Goal: Information Seeking & Learning: Check status

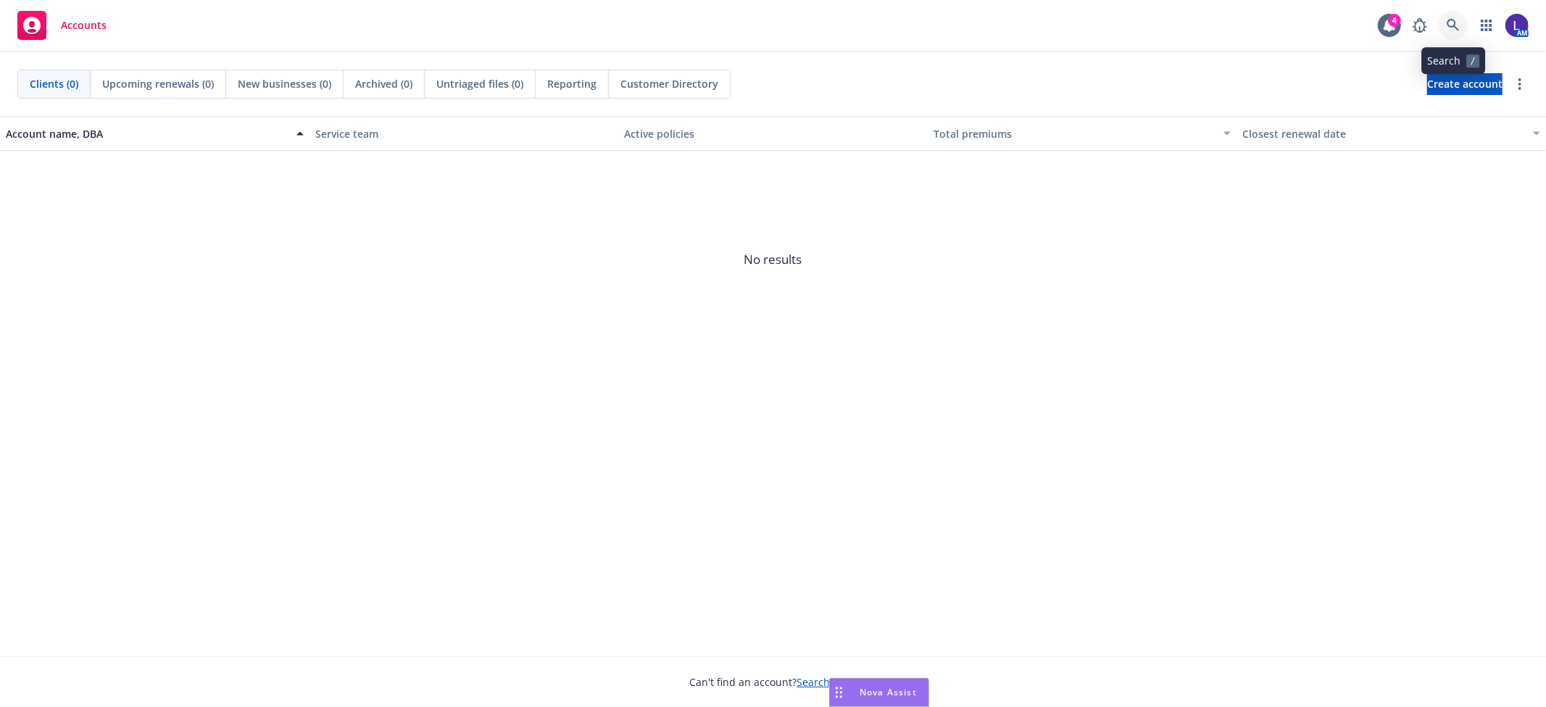
click at [1454, 27] on icon at bounding box center [1453, 25] width 13 height 13
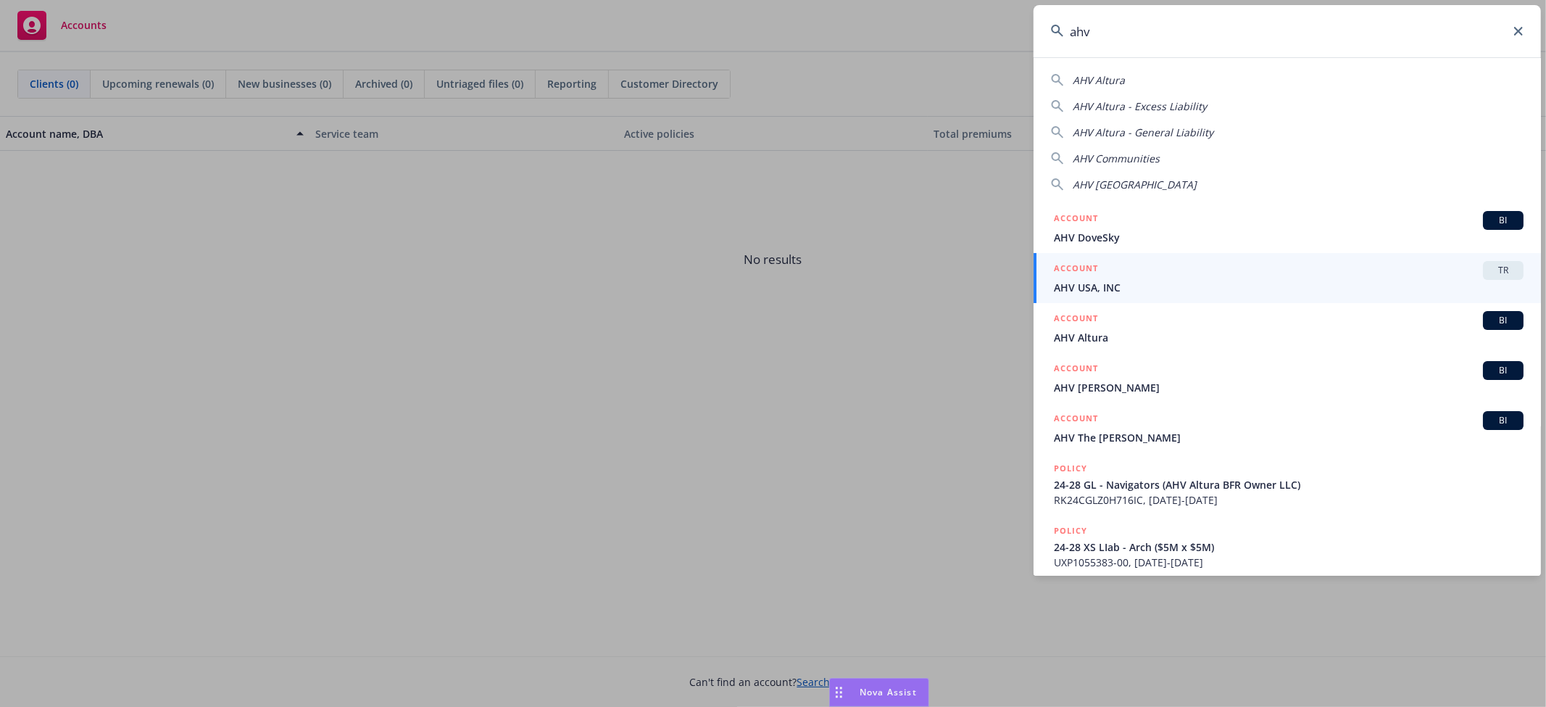
drag, startPoint x: 1109, startPoint y: 32, endPoint x: 1033, endPoint y: 38, distance: 76.4
click at [1034, 38] on input "ahv" at bounding box center [1287, 31] width 507 height 52
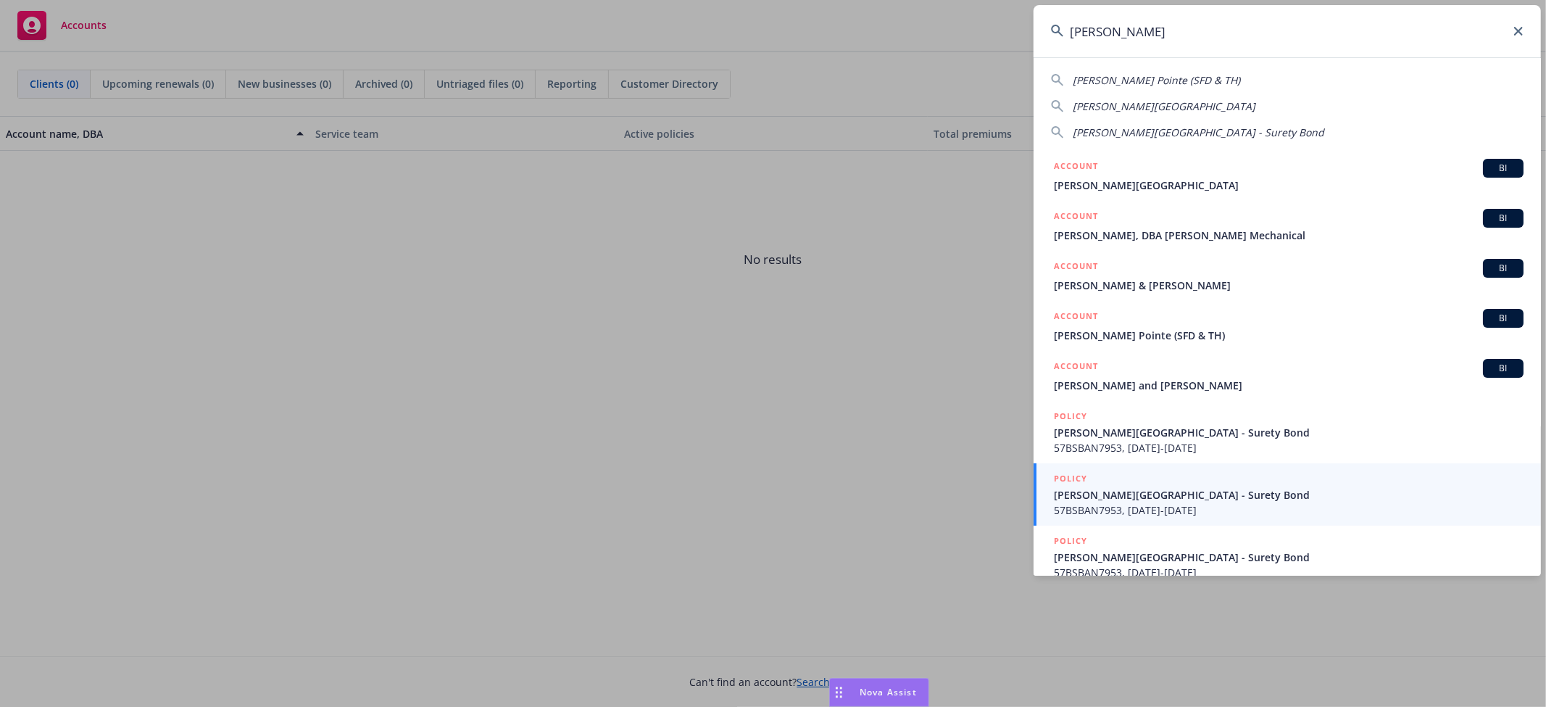
drag, startPoint x: 1134, startPoint y: 31, endPoint x: 1034, endPoint y: 22, distance: 100.5
click at [1034, 22] on input "[PERSON_NAME]" at bounding box center [1287, 31] width 507 height 52
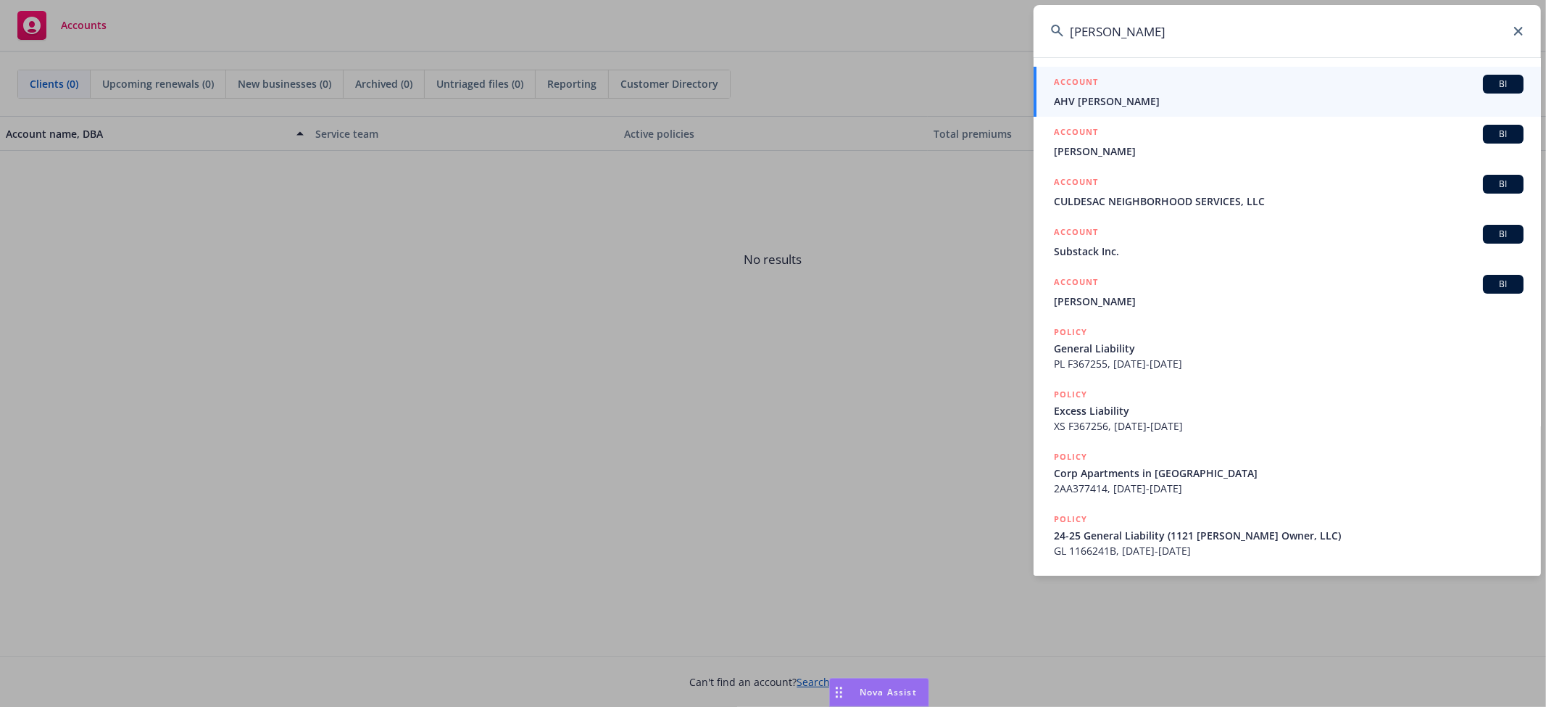
type input "[PERSON_NAME]"
click at [1108, 94] on span "AHV [PERSON_NAME]" at bounding box center [1289, 101] width 470 height 15
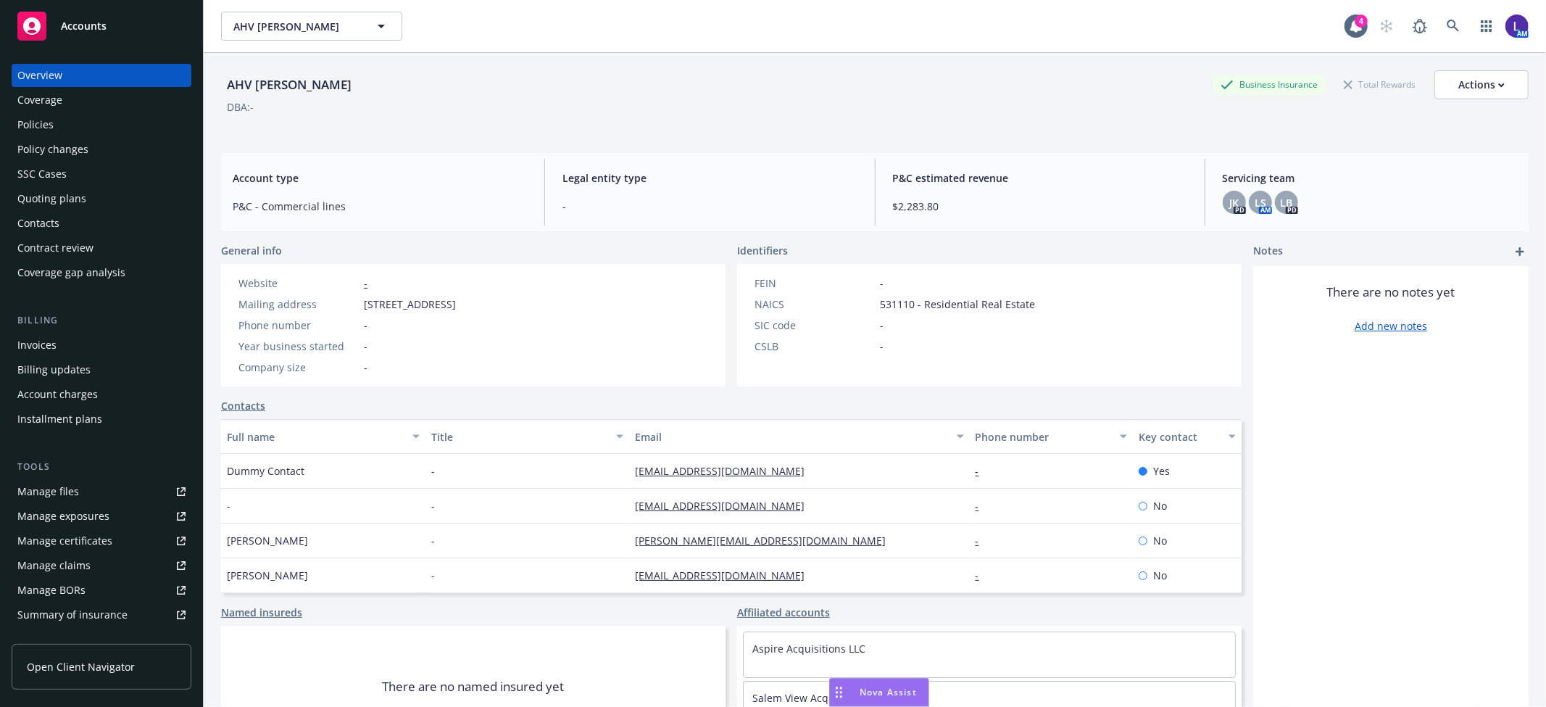
click at [55, 120] on div "Policies" at bounding box center [101, 124] width 168 height 23
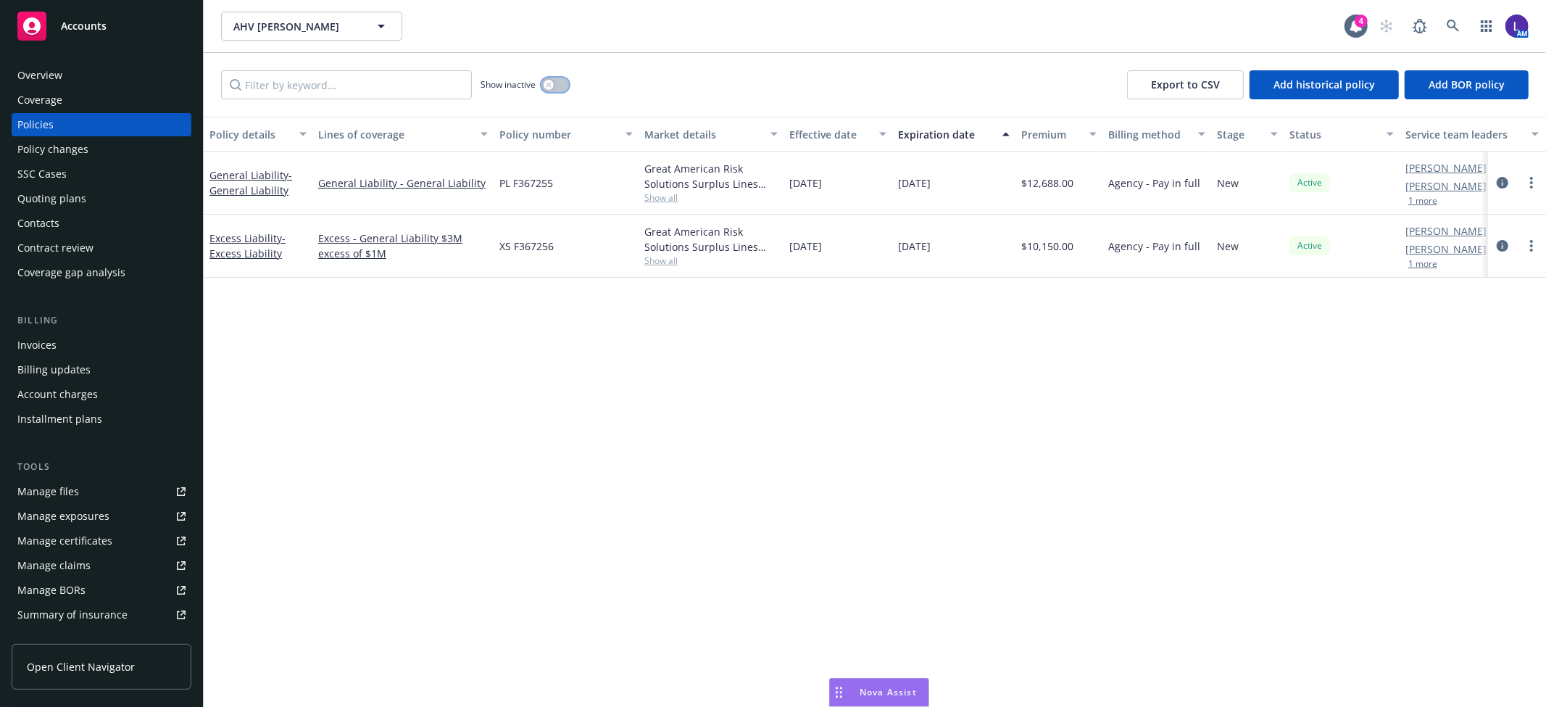
click at [558, 83] on button "button" at bounding box center [555, 85] width 28 height 14
click at [558, 83] on icon "button" at bounding box center [561, 85] width 6 height 4
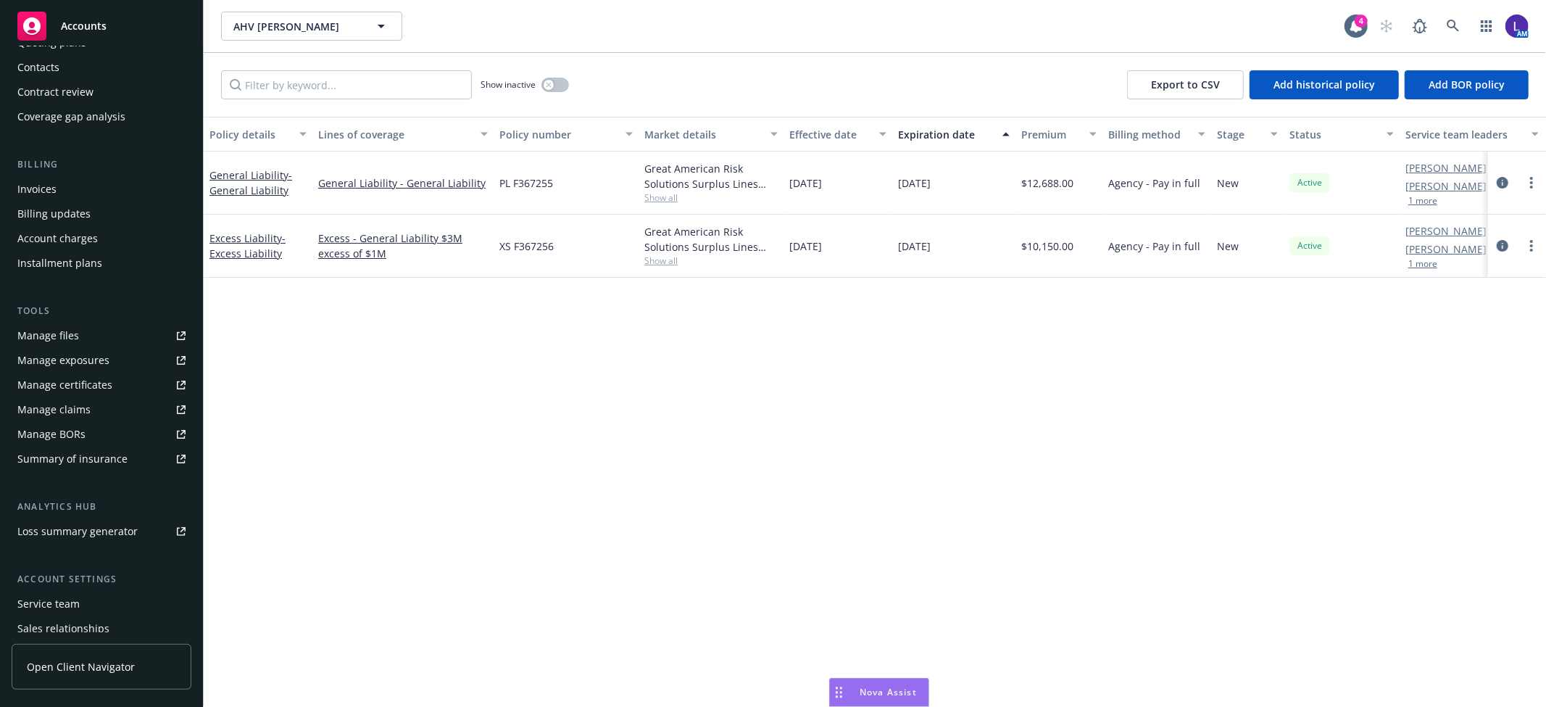
scroll to position [237, 0]
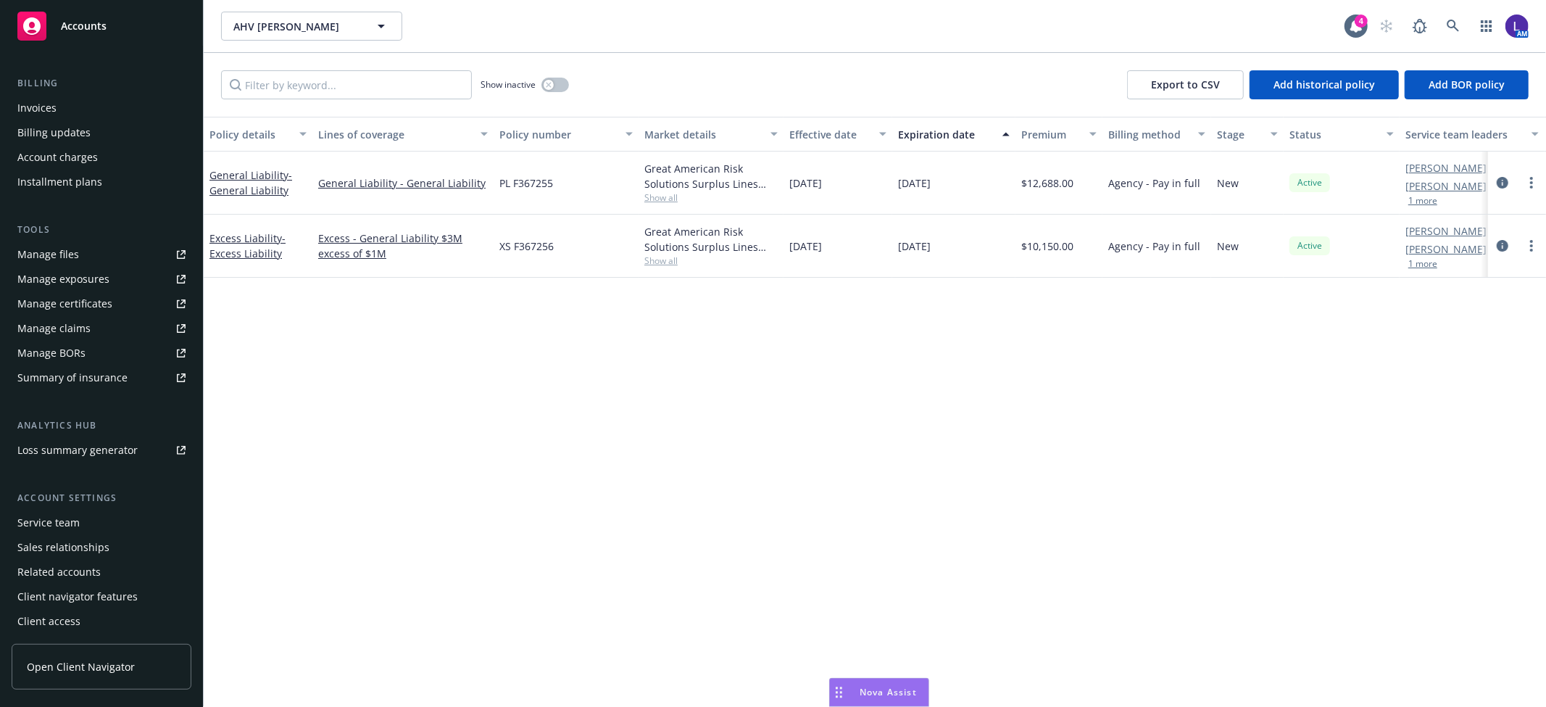
click at [44, 517] on div "Service team" at bounding box center [48, 522] width 62 height 23
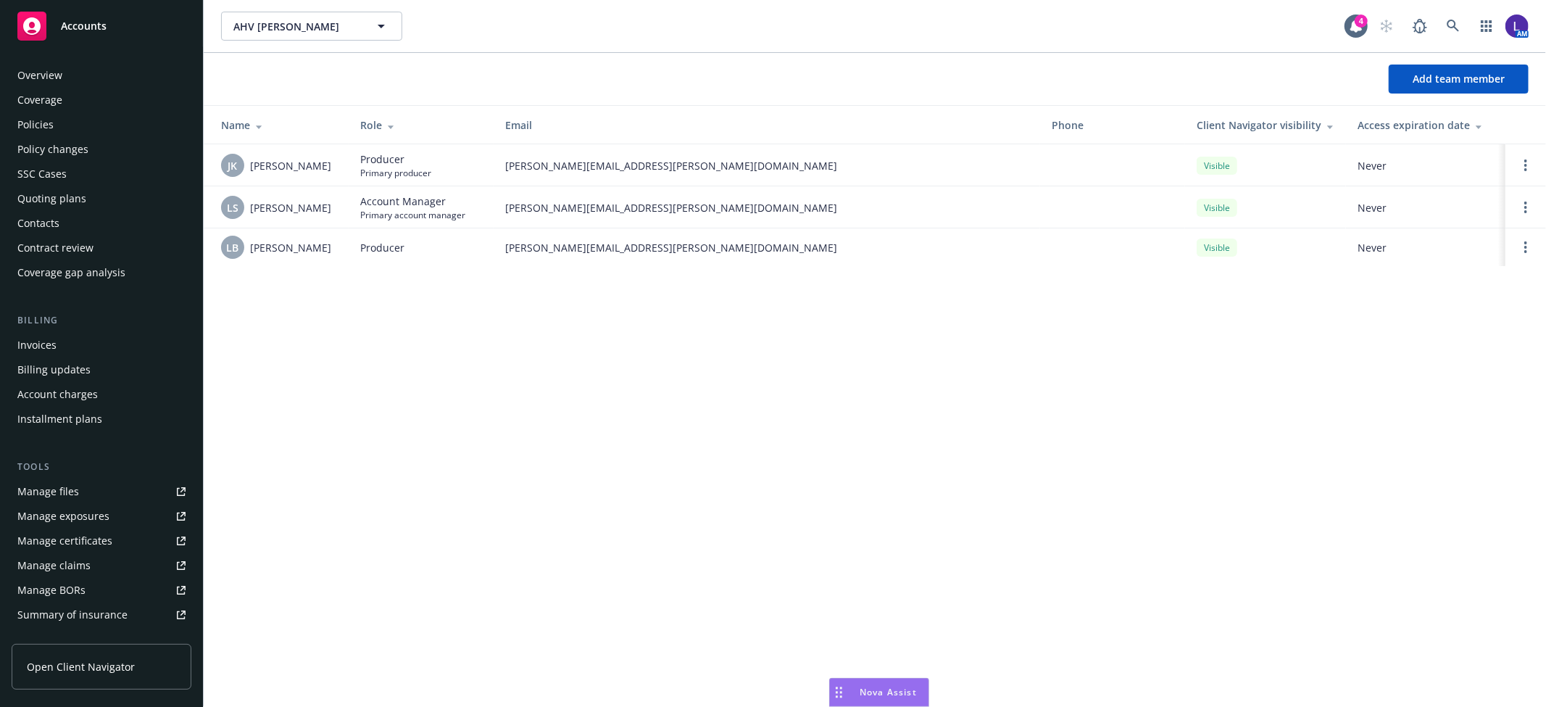
click at [87, 126] on div "Policies" at bounding box center [101, 124] width 168 height 23
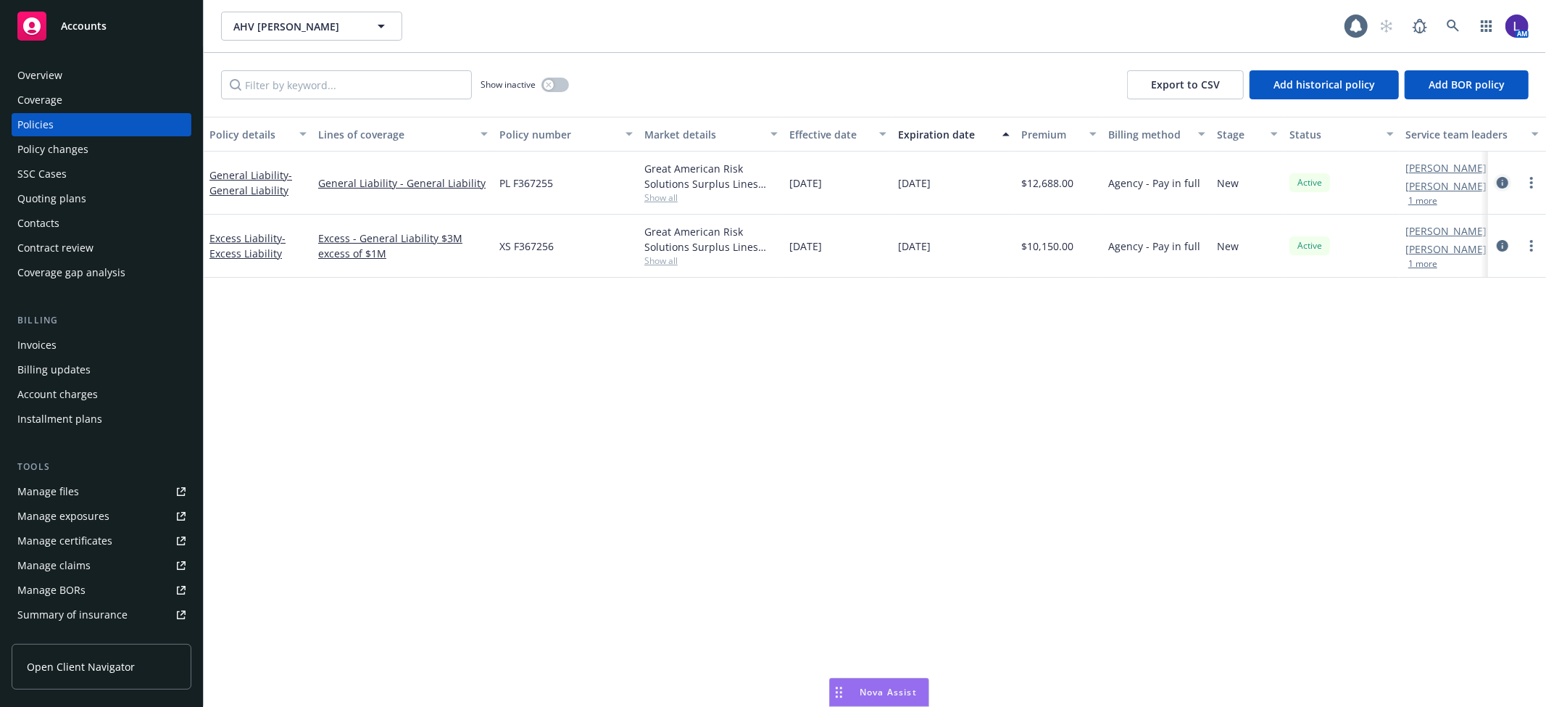
click at [1503, 182] on icon "circleInformation" at bounding box center [1503, 183] width 12 height 12
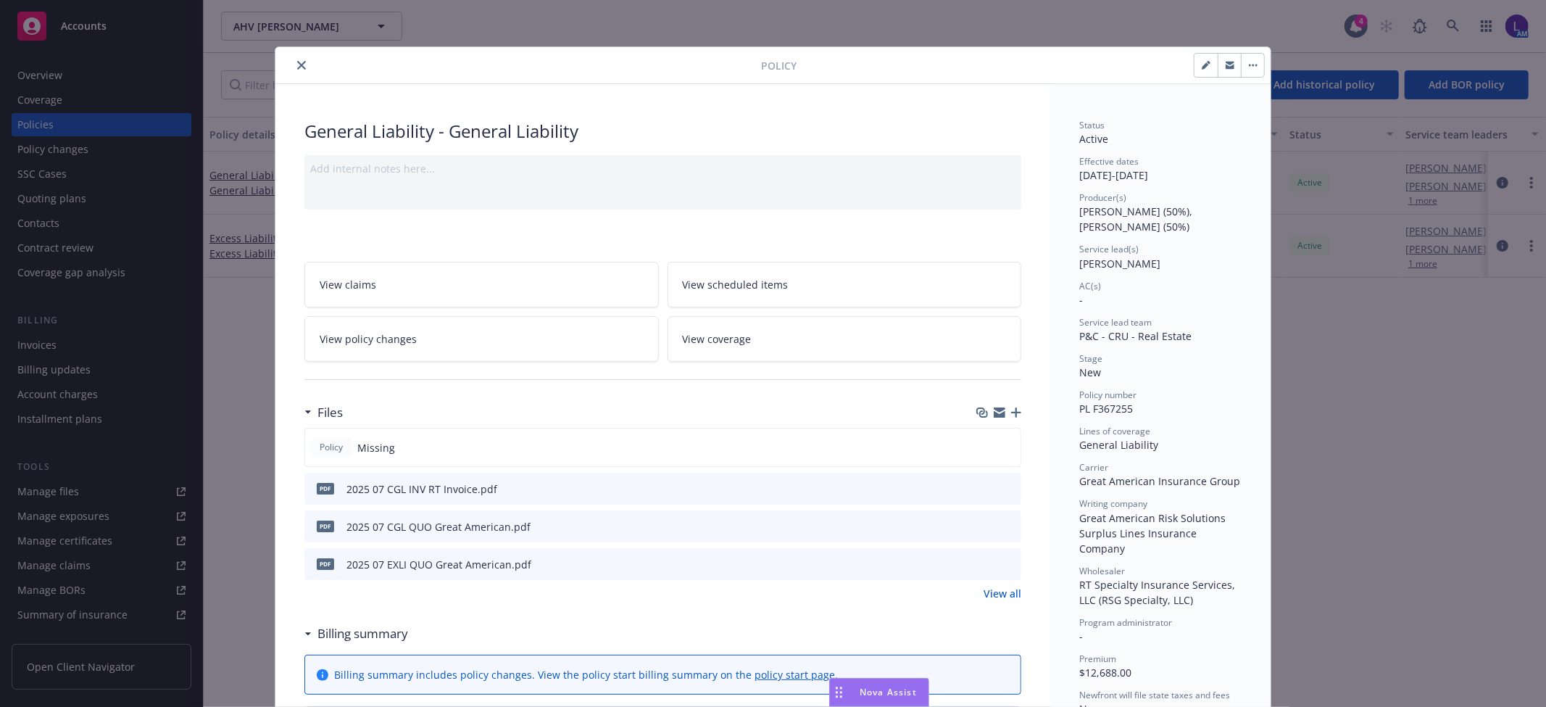
click at [1202, 66] on icon "button" at bounding box center [1206, 65] width 9 height 9
select select "NEW"
select select "12"
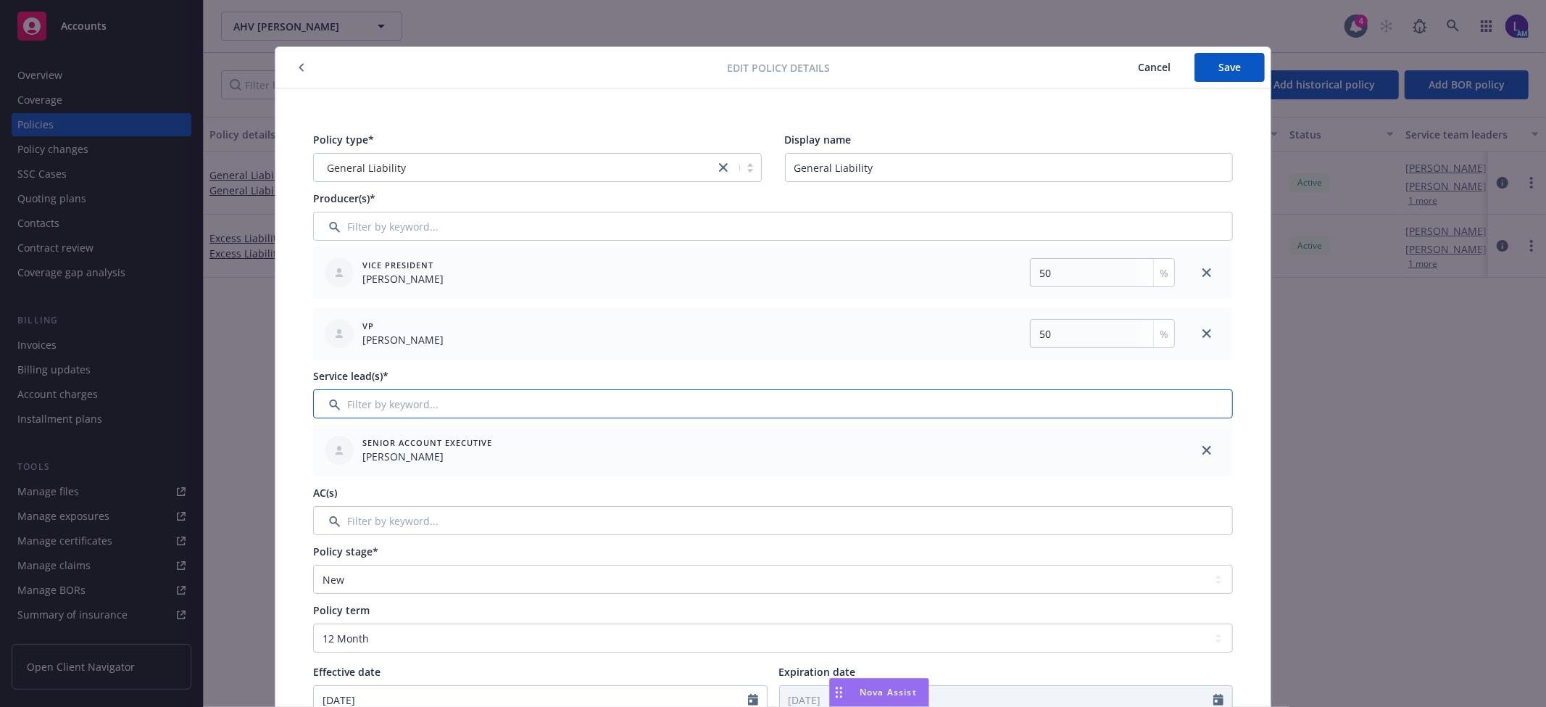
click at [455, 400] on input "Filter by keyword..." at bounding box center [773, 403] width 920 height 29
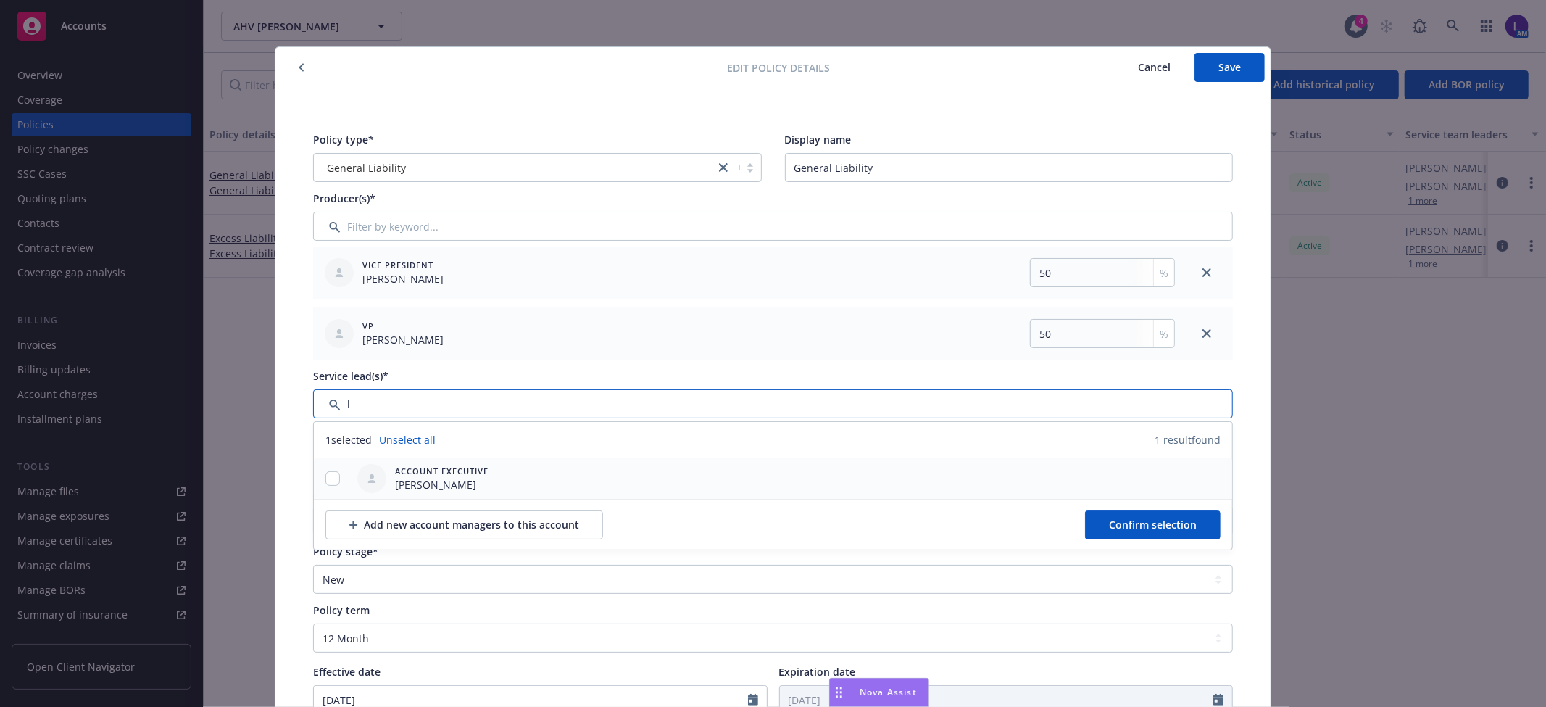
type input "l"
click at [328, 477] on input "checkbox" at bounding box center [332, 478] width 14 height 14
checkbox input "true"
click at [1149, 523] on span "Confirm selection" at bounding box center [1153, 525] width 88 height 14
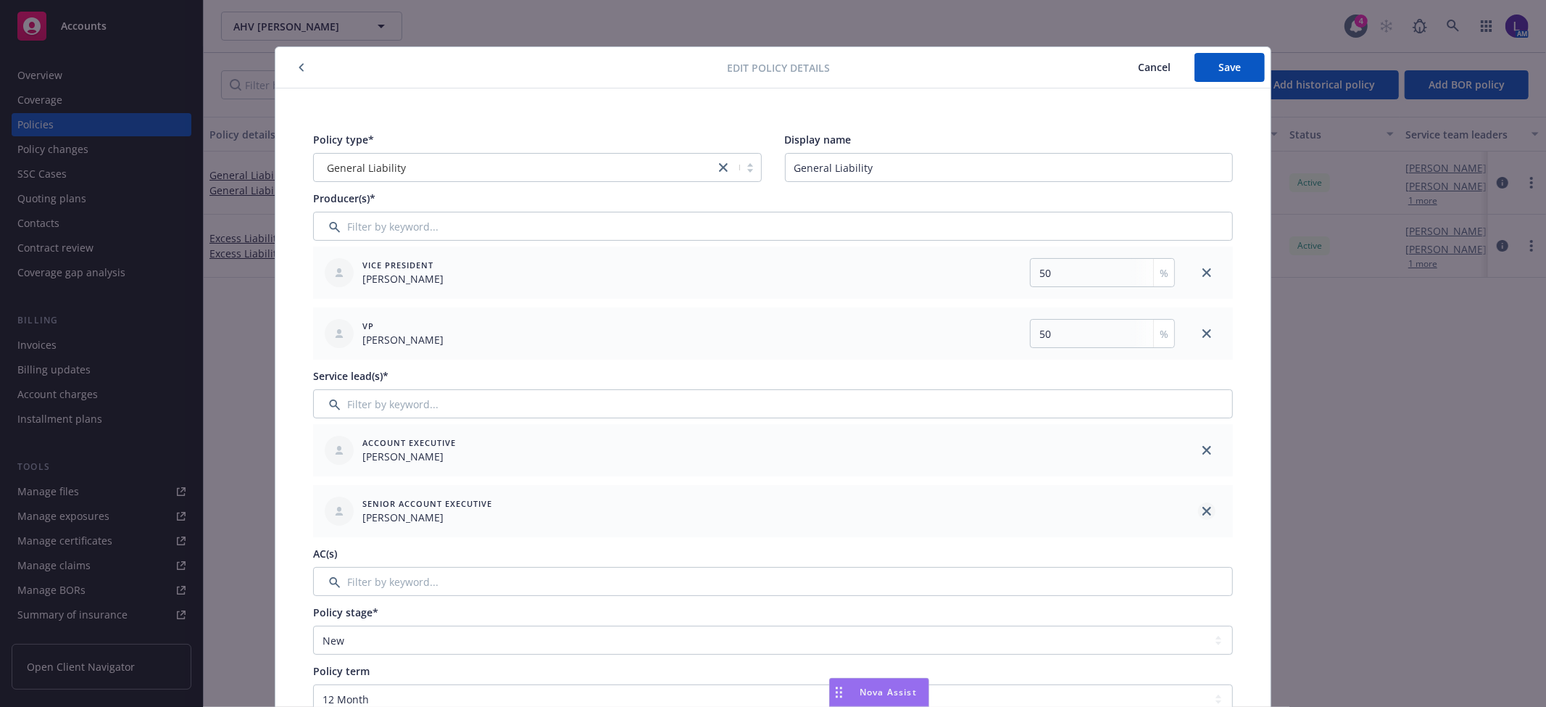
click at [1203, 508] on icon "close" at bounding box center [1207, 511] width 9 height 9
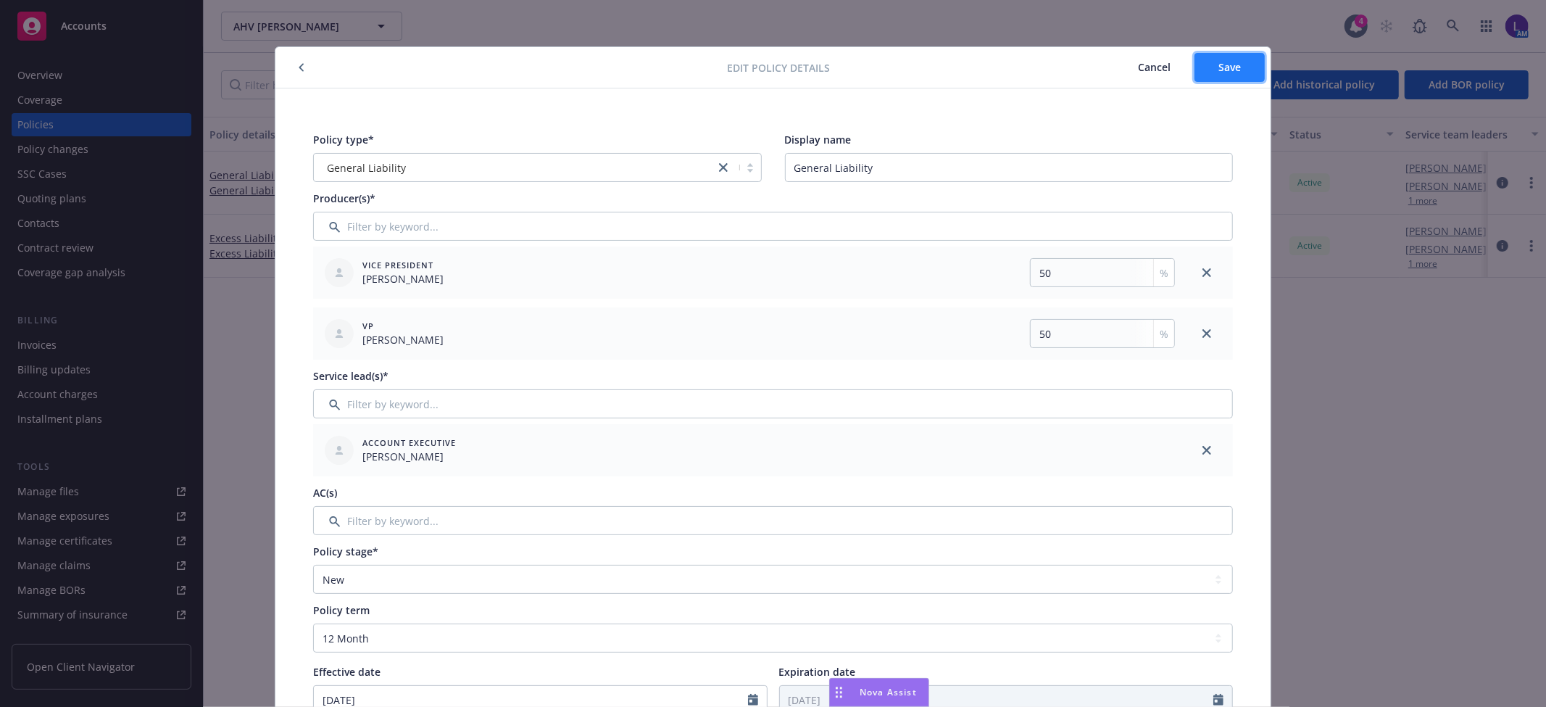
click at [1230, 59] on button "Save" at bounding box center [1230, 67] width 70 height 29
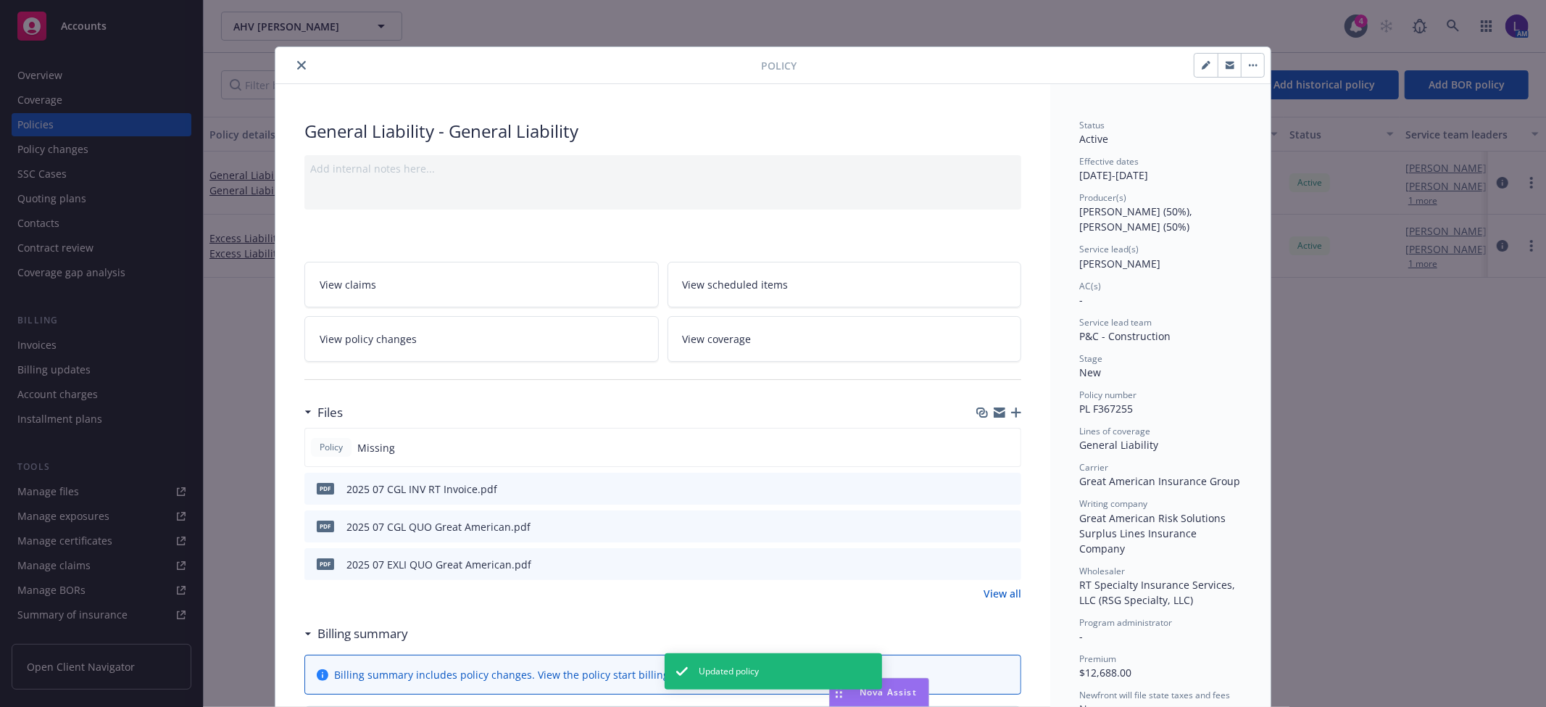
click at [293, 68] on button "close" at bounding box center [301, 65] width 17 height 17
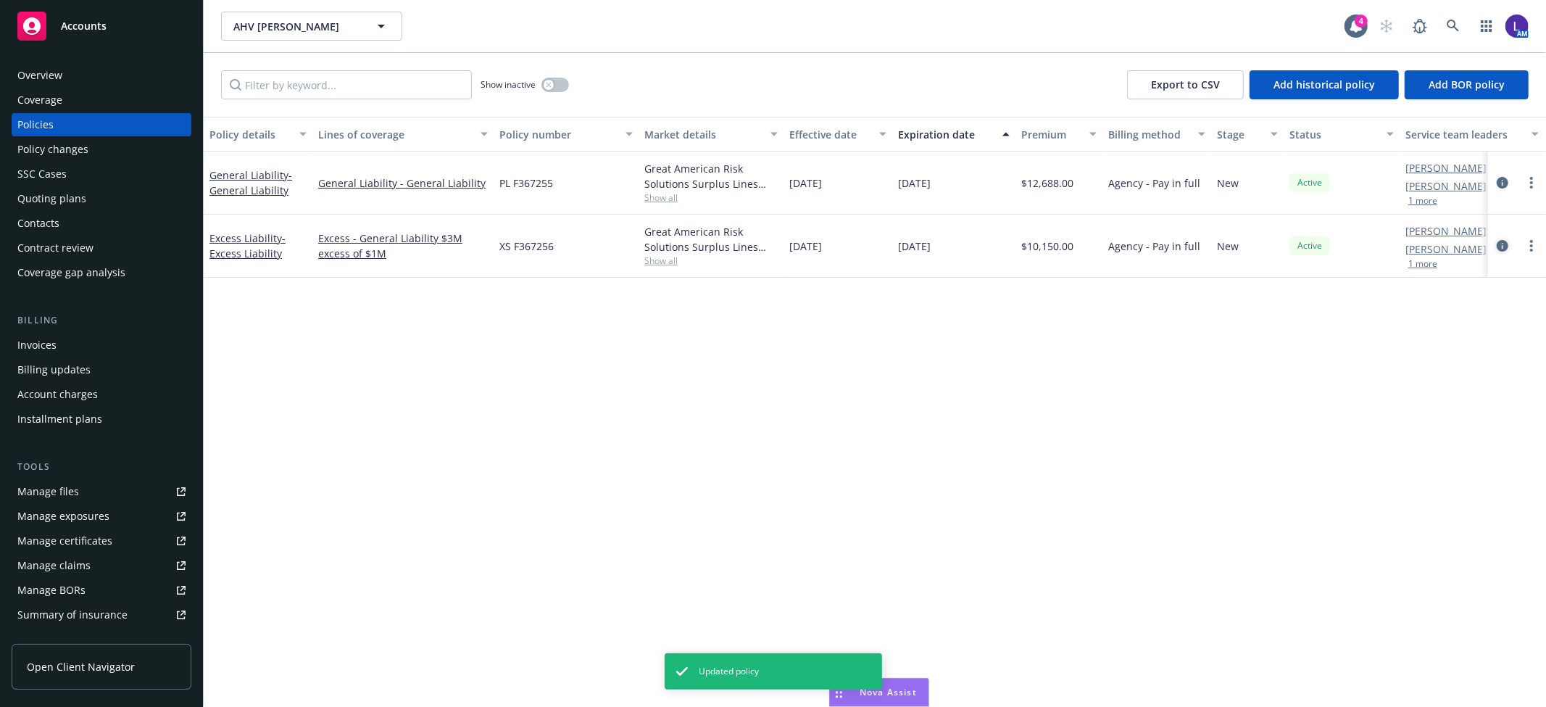
click at [1502, 241] on icon "circleInformation" at bounding box center [1503, 246] width 12 height 12
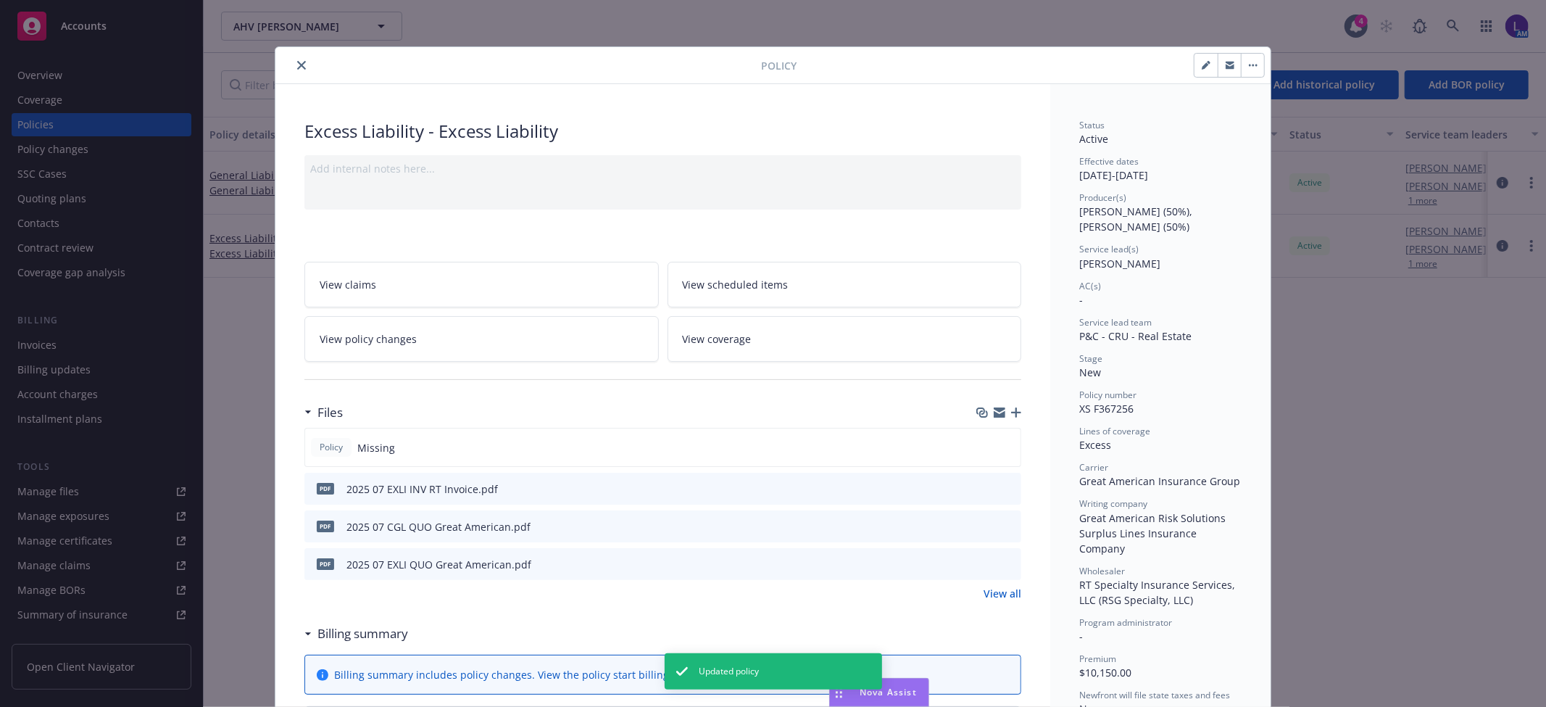
click at [1195, 71] on button "button" at bounding box center [1206, 65] width 23 height 23
select select "NEW"
select select "12"
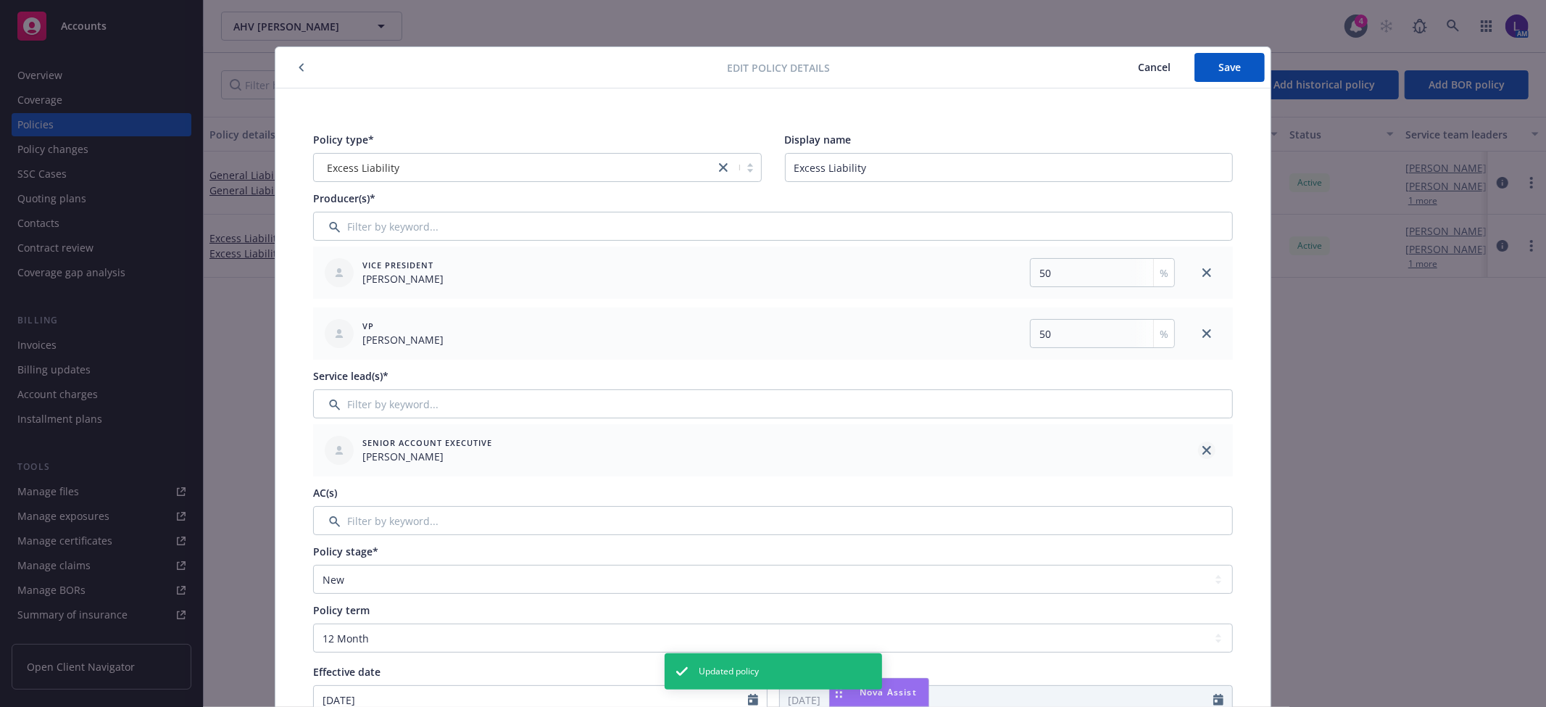
click at [1205, 450] on icon "close" at bounding box center [1207, 450] width 9 height 9
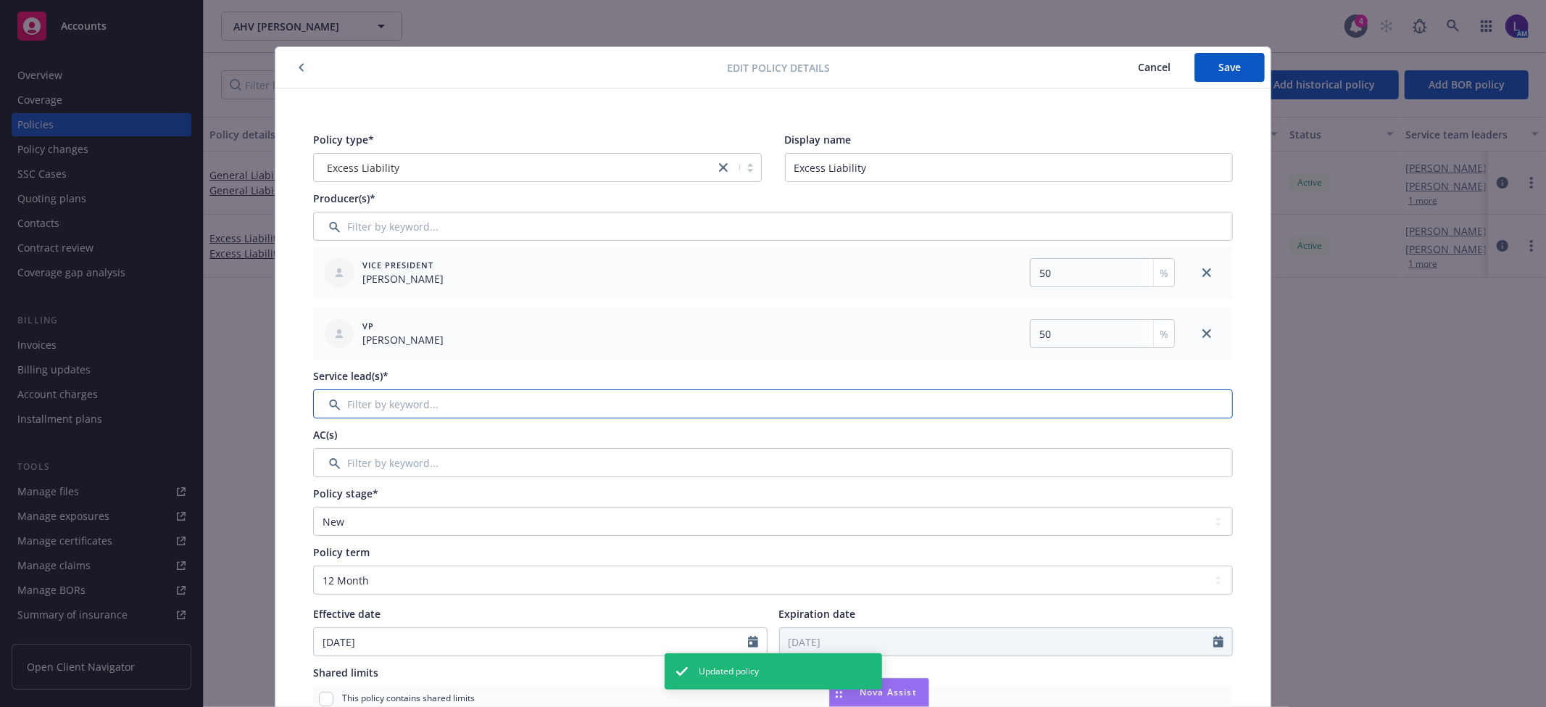
click at [1182, 408] on input "Filter by keyword..." at bounding box center [773, 403] width 920 height 29
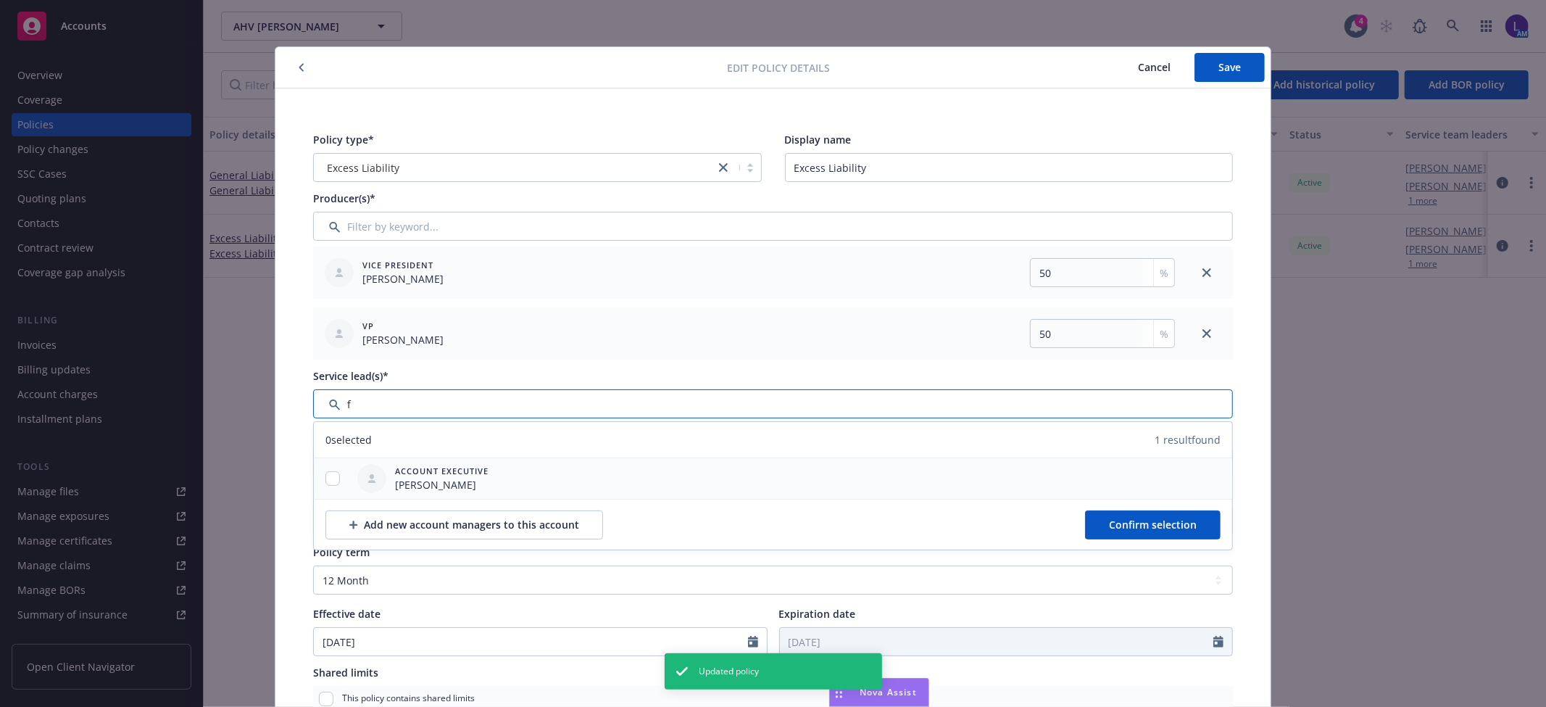
type input "f"
click at [327, 475] on input "checkbox" at bounding box center [332, 478] width 14 height 14
checkbox input "true"
drag, startPoint x: 1120, startPoint y: 517, endPoint x: 1133, endPoint y: 488, distance: 31.8
click at [1121, 518] on button "Confirm selection" at bounding box center [1153, 524] width 136 height 29
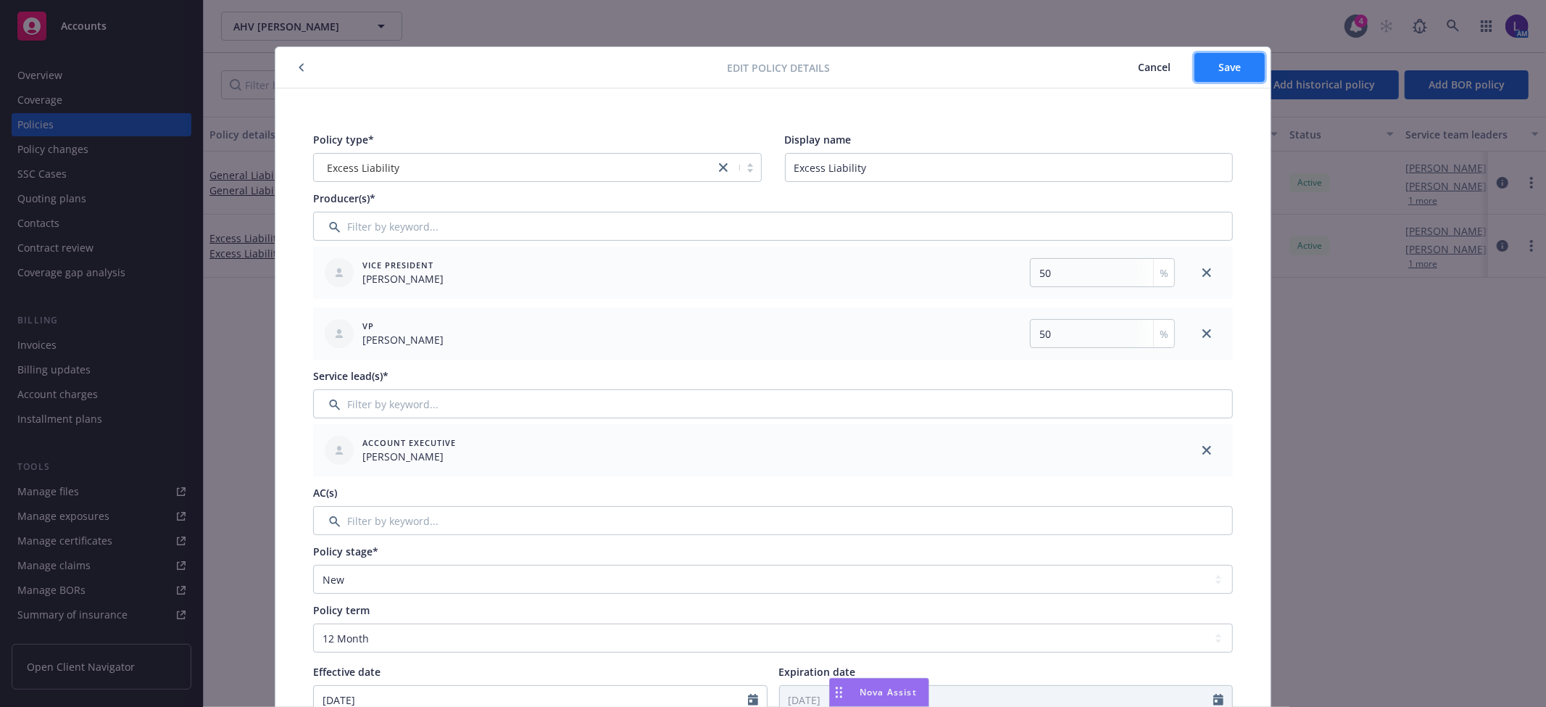
click at [1237, 71] on button "Save" at bounding box center [1230, 67] width 70 height 29
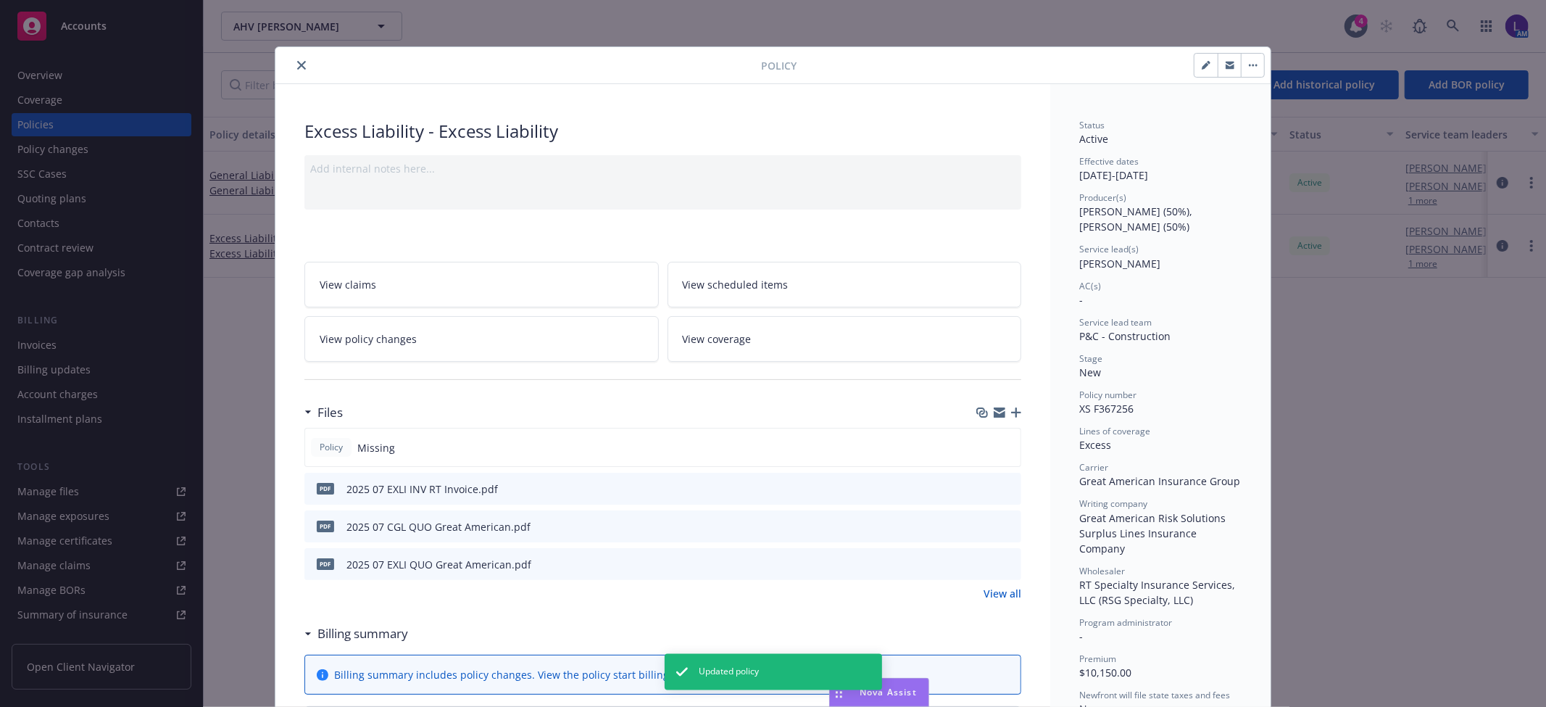
click at [294, 71] on button "close" at bounding box center [301, 65] width 17 height 17
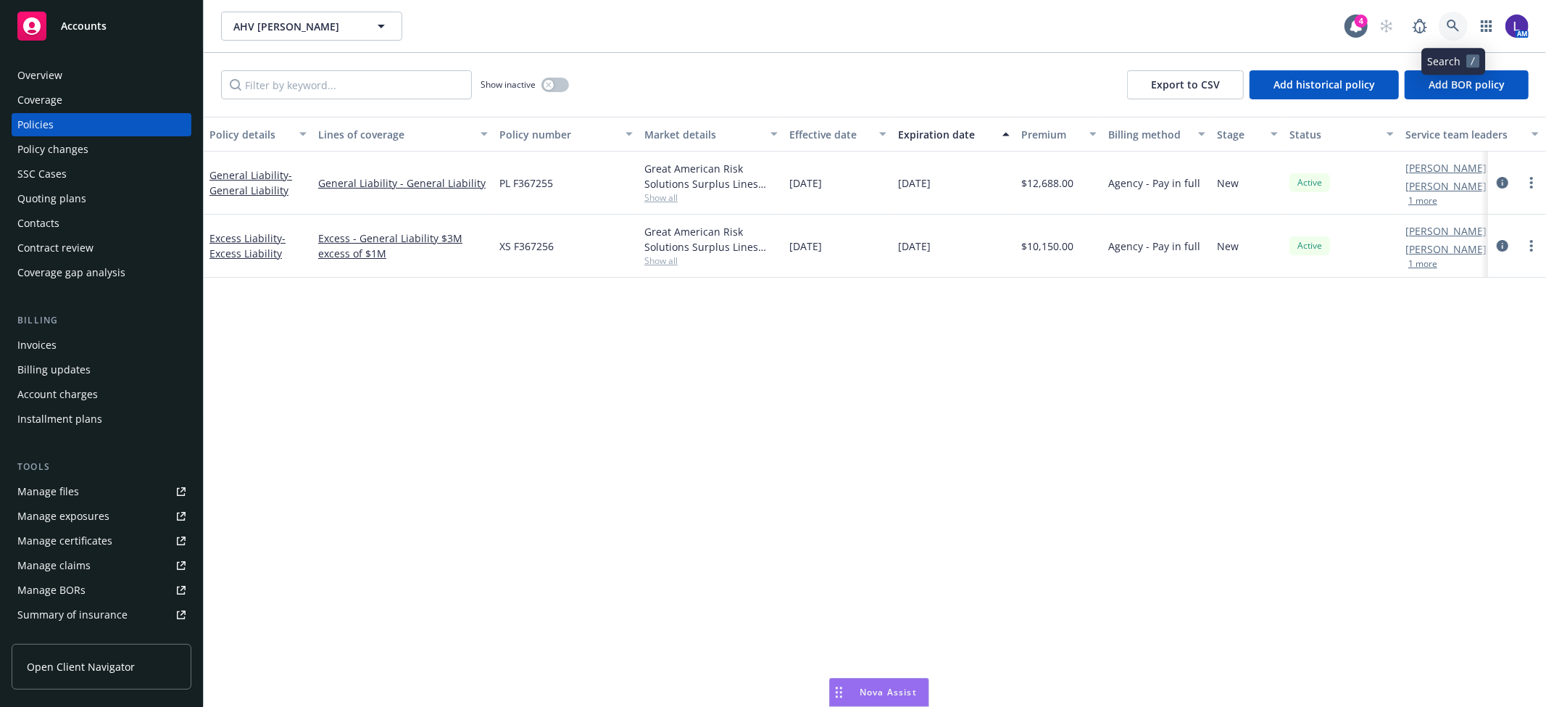
click at [1448, 24] on icon at bounding box center [1453, 26] width 13 height 13
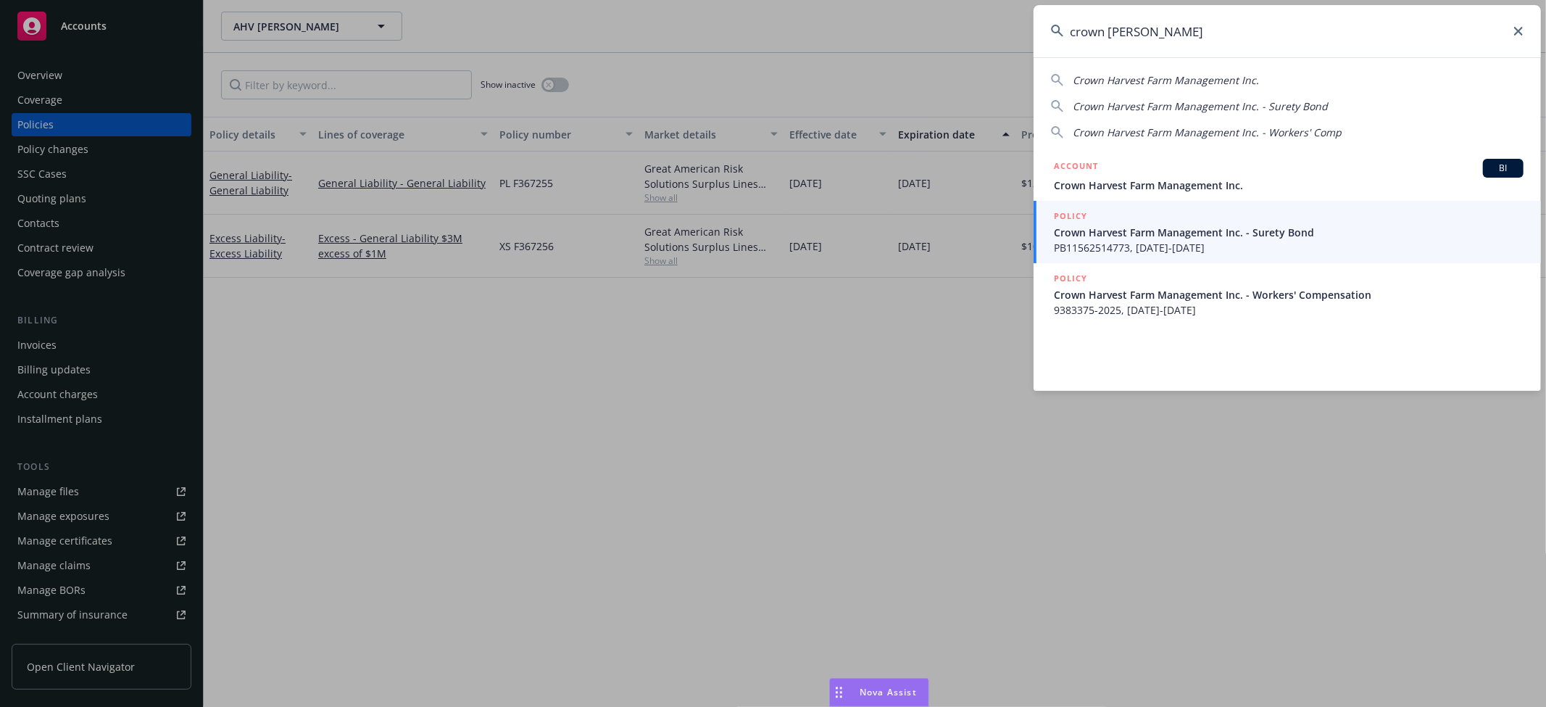
type input "crown [PERSON_NAME]"
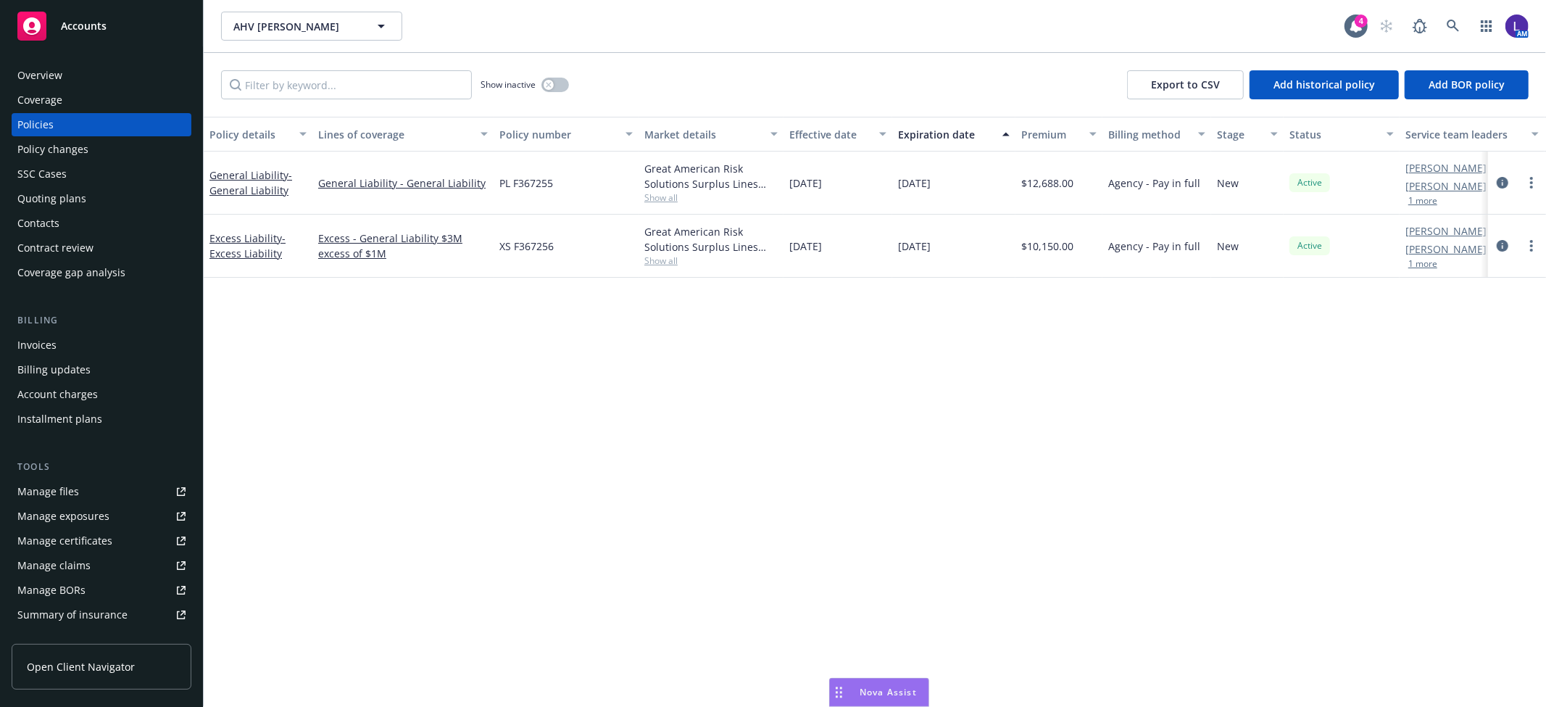
drag, startPoint x: 868, startPoint y: 685, endPoint x: 825, endPoint y: 692, distance: 43.4
click at [779, 692] on body "Accounts Overview Coverage Policies Policy changes SSC Cases Quoting plans Cont…" at bounding box center [773, 353] width 1546 height 707
drag, startPoint x: 841, startPoint y: 694, endPoint x: 98, endPoint y: 712, distance: 743.2
click at [98, 706] on html "Accounts Overview Coverage Policies Policy changes SSC Cases Quoting plans Cont…" at bounding box center [773, 353] width 1546 height 707
